Goal: Check status

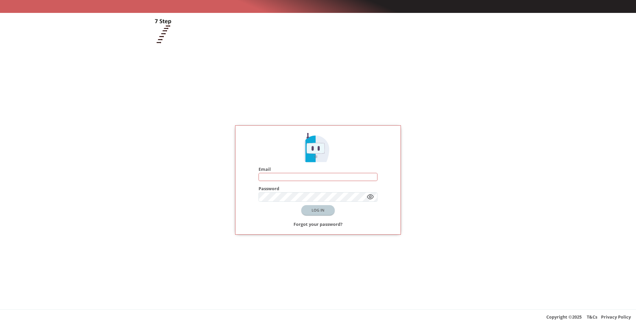
click at [294, 176] on input "text" at bounding box center [318, 176] width 119 height 7
type input "**********"
click at [319, 210] on button "LOG IN" at bounding box center [317, 210] width 33 height 10
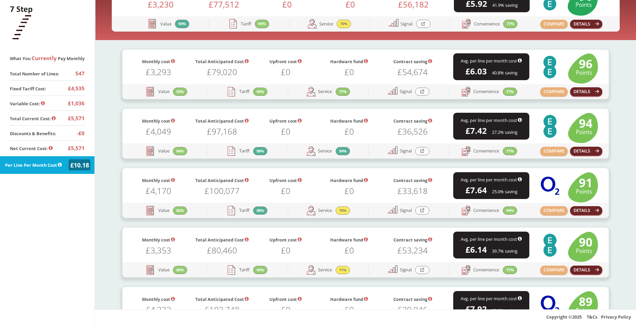
scroll to position [120, 0]
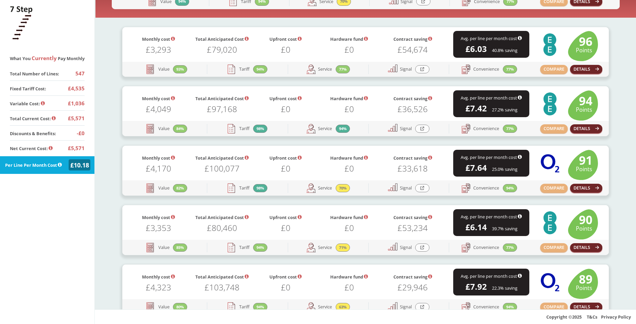
click at [312, 163] on h1 "£0" at bounding box center [286, 167] width 64 height 11
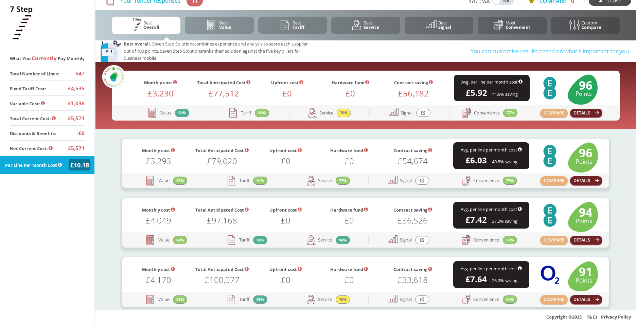
scroll to position [3, 0]
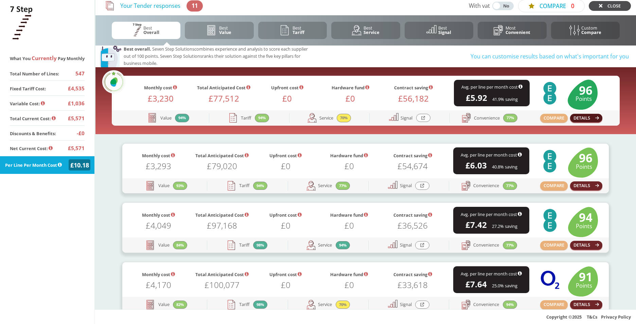
click at [588, 121] on button "DETAILS" at bounding box center [586, 118] width 33 height 9
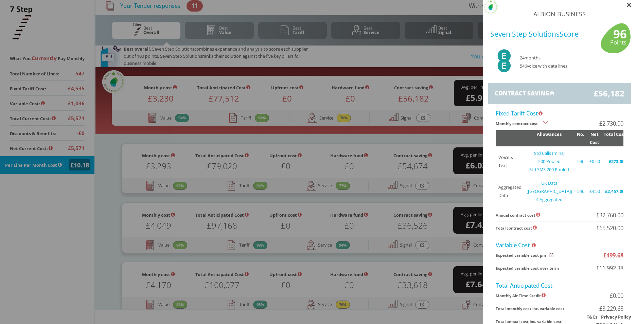
click at [627, 4] on icon at bounding box center [628, 4] width 3 height 3
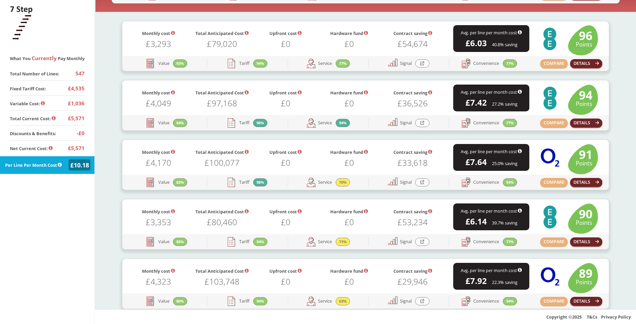
scroll to position [127, 0]
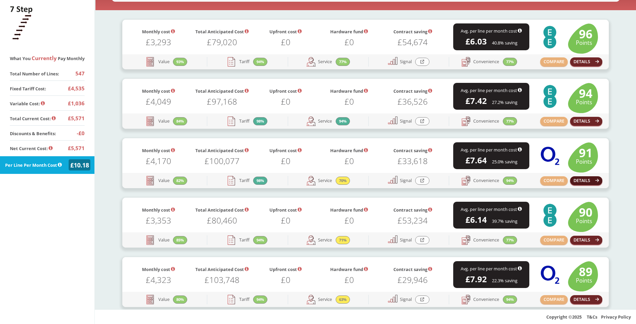
click at [588, 181] on button "DETAILS" at bounding box center [586, 180] width 33 height 9
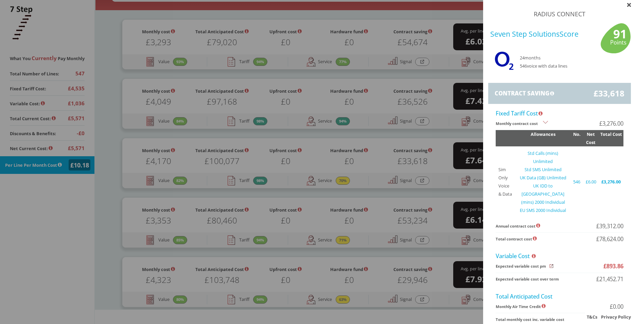
click at [627, 6] on icon at bounding box center [628, 4] width 3 height 3
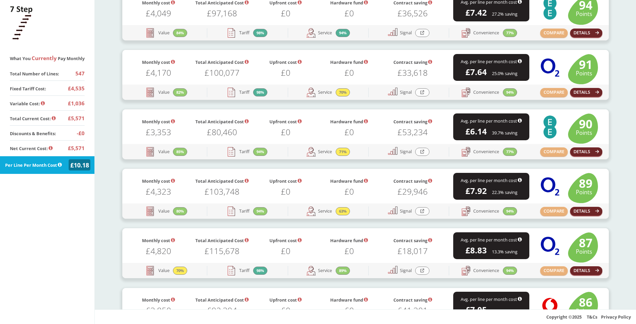
scroll to position [230, 0]
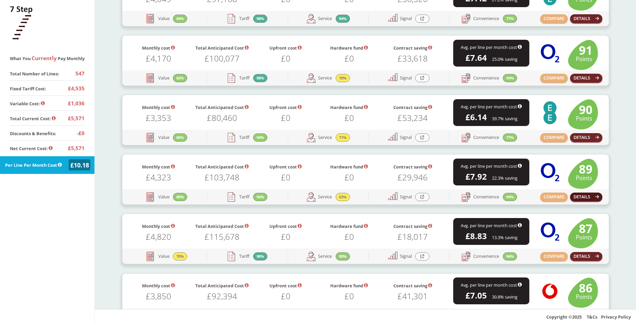
click at [585, 197] on button "DETAILS" at bounding box center [586, 197] width 33 height 9
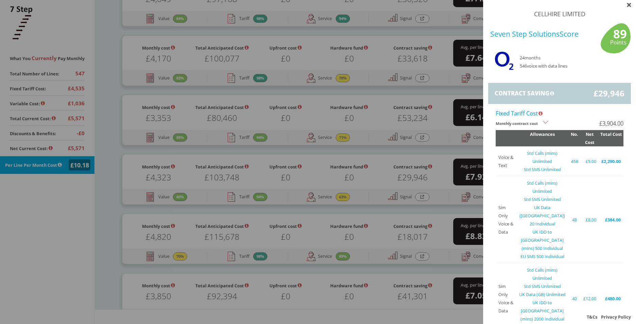
click at [627, 5] on icon at bounding box center [628, 4] width 3 height 3
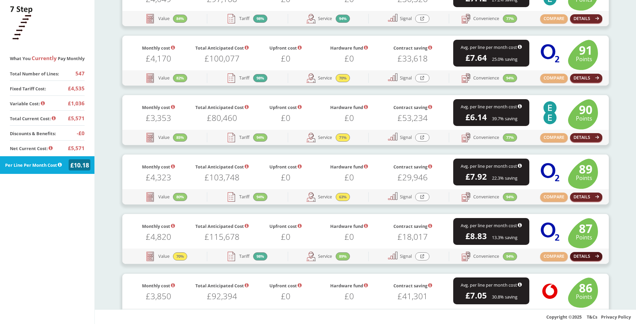
click at [595, 254] on icon "button" at bounding box center [597, 256] width 4 height 4
drag, startPoint x: 148, startPoint y: 237, endPoint x: 170, endPoint y: 237, distance: 22.1
click at [170, 237] on h1 "£4,820" at bounding box center [159, 235] width 64 height 11
